Goal: Task Accomplishment & Management: Manage account settings

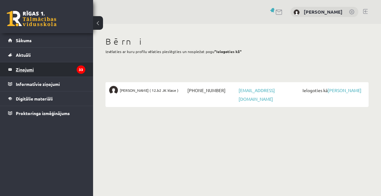
click at [29, 69] on legend "Ziņojumi 33" at bounding box center [51, 69] width 70 height 14
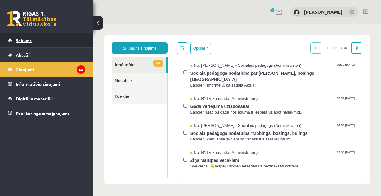
click at [28, 39] on span "Sākums" at bounding box center [24, 41] width 16 height 6
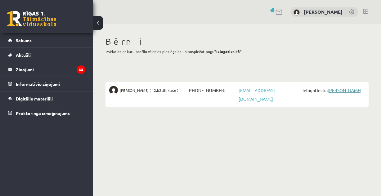
click at [355, 89] on link "[PERSON_NAME]" at bounding box center [345, 91] width 34 height 6
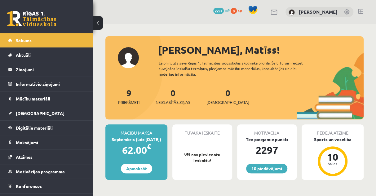
scroll to position [31, 0]
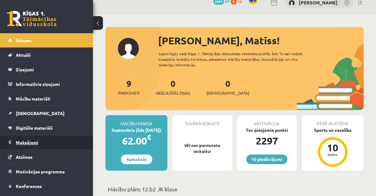
click at [36, 142] on legend "Maksājumi 0" at bounding box center [51, 142] width 70 height 14
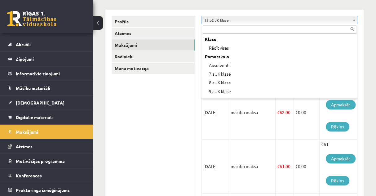
scroll to position [181, 0]
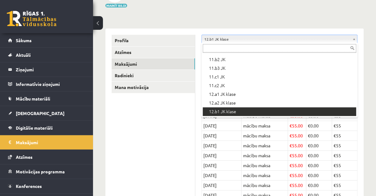
scroll to position [173, 0]
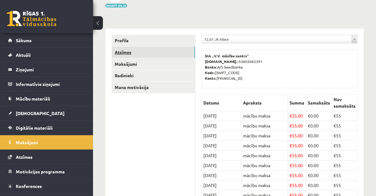
click at [121, 51] on link "Atzīmes" at bounding box center [153, 52] width 83 height 11
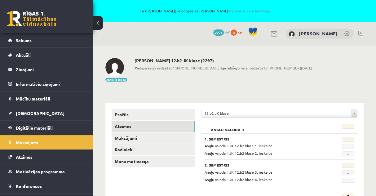
click at [360, 31] on link at bounding box center [360, 33] width 5 height 5
